Goal: Use online tool/utility: Utilize a website feature to perform a specific function

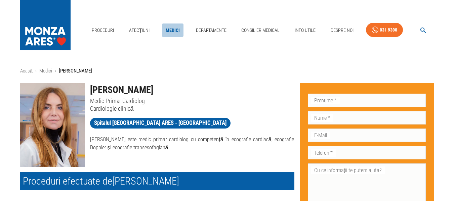
click at [169, 28] on link "Medici" at bounding box center [173, 31] width 22 height 14
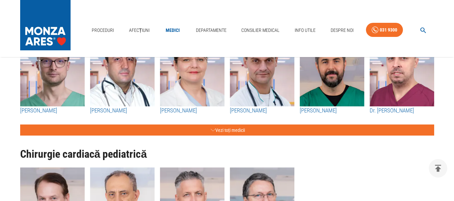
scroll to position [2050, 0]
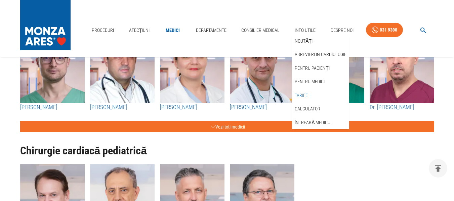
click at [302, 93] on link "Tarife" at bounding box center [301, 95] width 16 height 11
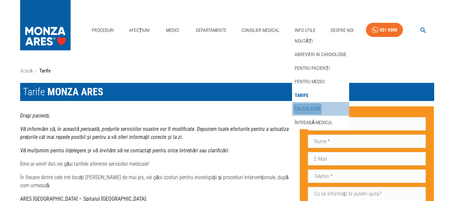
click at [310, 105] on link "Calculator" at bounding box center [307, 108] width 28 height 11
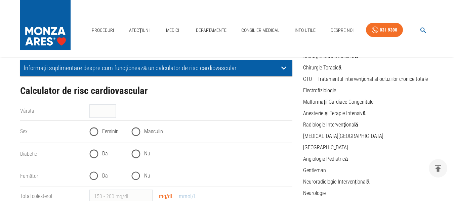
scroll to position [101, 0]
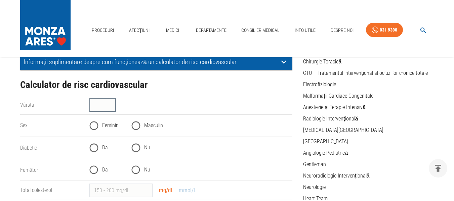
click at [99, 104] on input "Vârsta" at bounding box center [102, 104] width 27 height 13
type input "33"
click at [138, 127] on input "Masculin" at bounding box center [136, 126] width 16 height 16
radio input "true"
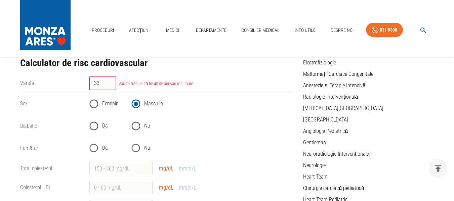
scroll to position [134, 0]
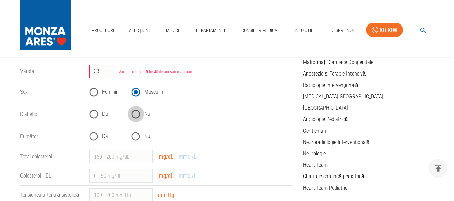
click at [133, 114] on input "Nu" at bounding box center [136, 114] width 16 height 16
radio input "true"
click at [99, 135] on input "Da" at bounding box center [94, 136] width 16 height 16
radio input "true"
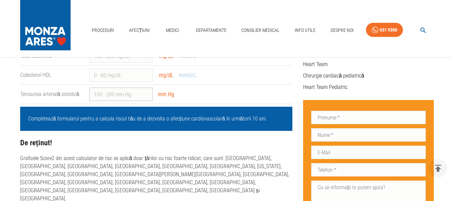
scroll to position [202, 0]
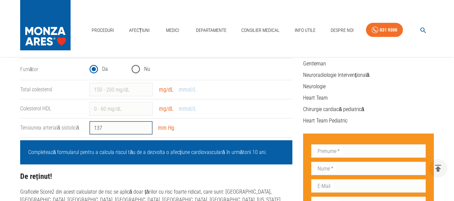
type input "137"
click at [145, 126] on input "137" at bounding box center [120, 127] width 63 height 13
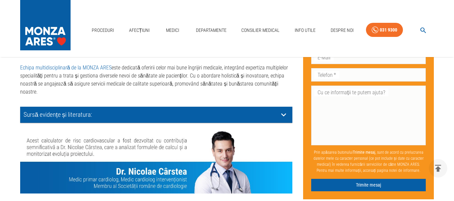
scroll to position [706, 0]
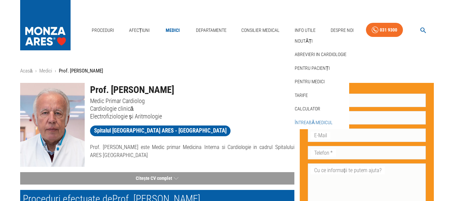
click at [306, 122] on link "Întreabă medicul" at bounding box center [313, 122] width 41 height 11
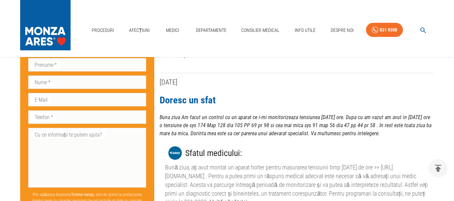
scroll to position [773, 0]
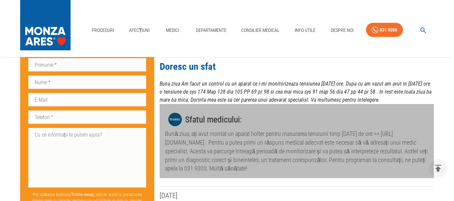
drag, startPoint x: 380, startPoint y: 126, endPoint x: 398, endPoint y: 131, distance: 19.4
click at [398, 131] on div "Bună ziua, ați avut montat un aparat holter pentru masurarea tensiunii timp de …" at bounding box center [296, 151] width 263 height 43
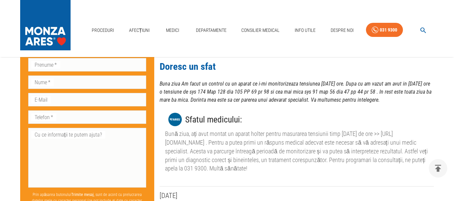
click at [398, 130] on div "Bună ziua, ați avut montat un aparat holter pentru masurarea tensiunii timp de …" at bounding box center [296, 151] width 263 height 43
